Goal: Find specific page/section: Find specific page/section

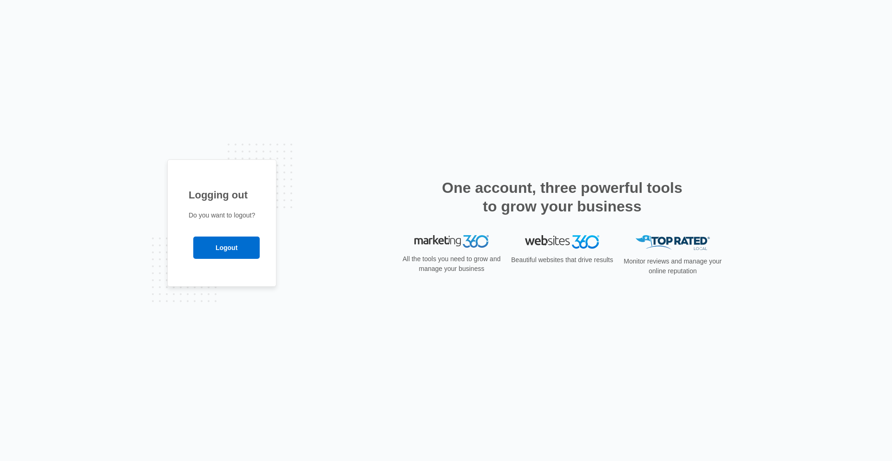
drag, startPoint x: 468, startPoint y: 167, endPoint x: 458, endPoint y: 167, distance: 9.3
click at [468, 167] on div "Logging out Do you want to logout? Logout" at bounding box center [445, 230] width 557 height 142
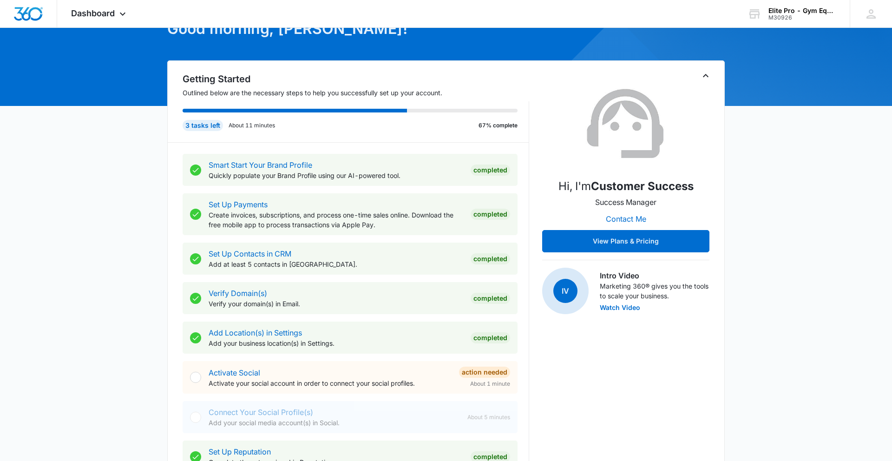
scroll to position [55, 0]
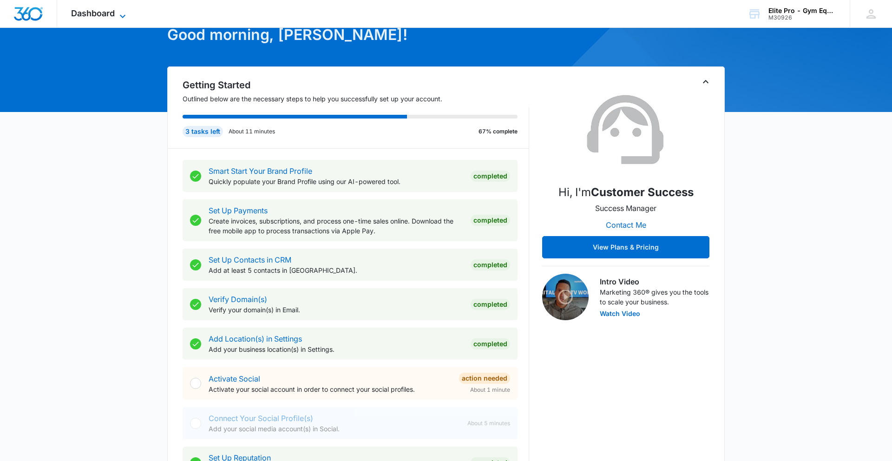
click at [104, 13] on span "Dashboard" at bounding box center [93, 13] width 44 height 10
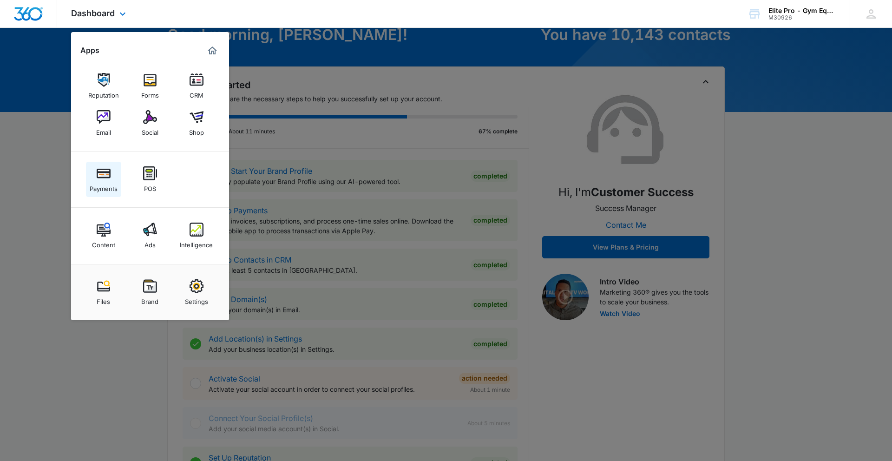
click at [108, 180] on link "Payments" at bounding box center [103, 179] width 35 height 35
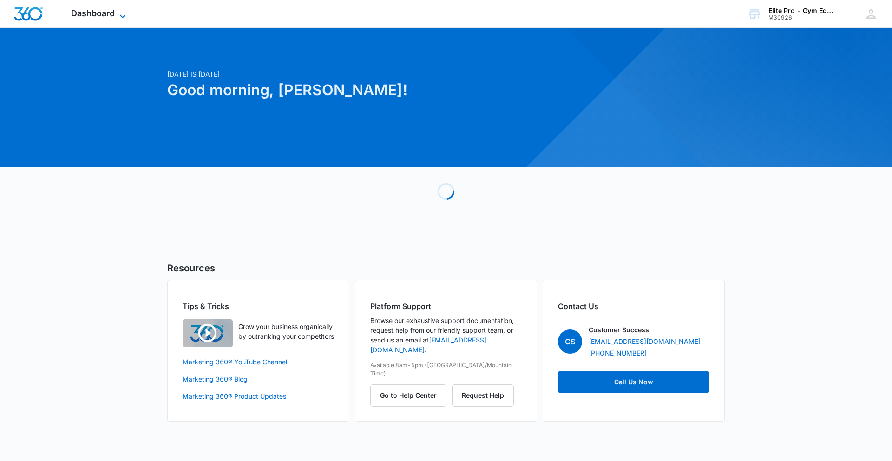
click at [119, 14] on icon at bounding box center [122, 16] width 11 height 11
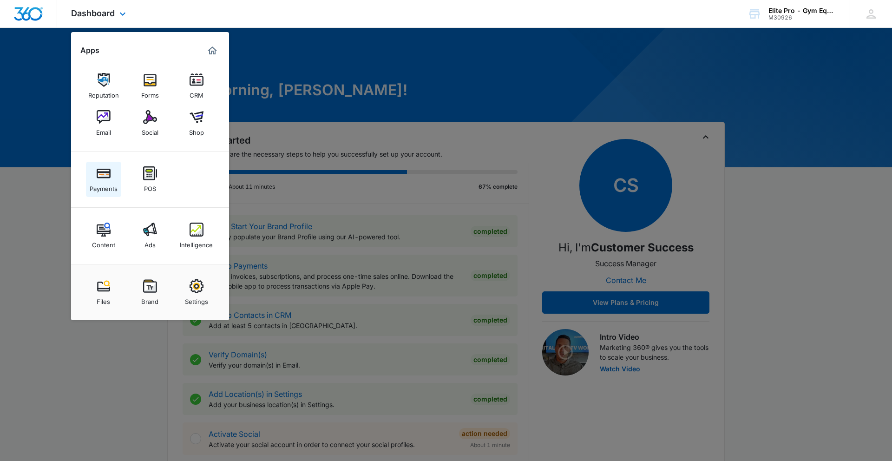
click at [95, 178] on link "Payments" at bounding box center [103, 179] width 35 height 35
